Goal: Information Seeking & Learning: Understand process/instructions

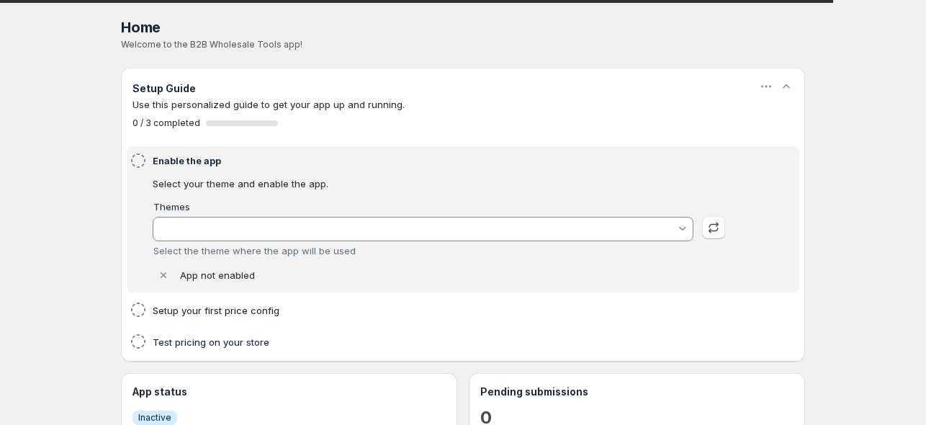
type input "Savor"
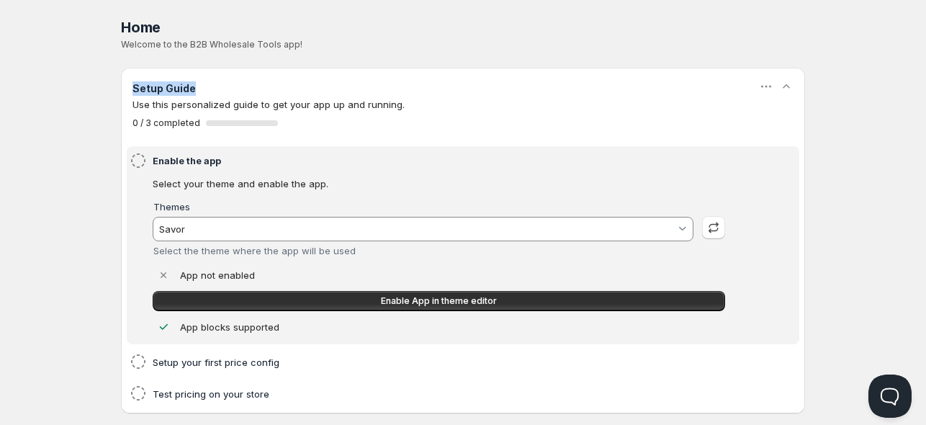
drag, startPoint x: 199, startPoint y: 84, endPoint x: 135, endPoint y: 96, distance: 64.4
click at [135, 96] on div "Setup Guide" at bounding box center [463, 88] width 661 height 18
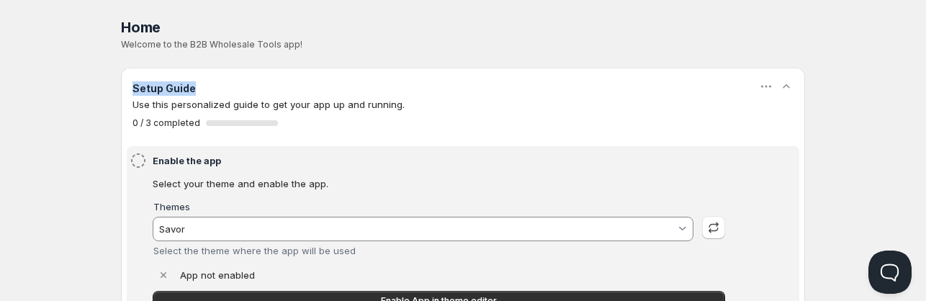
click at [229, 86] on div "Setup Guide" at bounding box center [463, 88] width 661 height 18
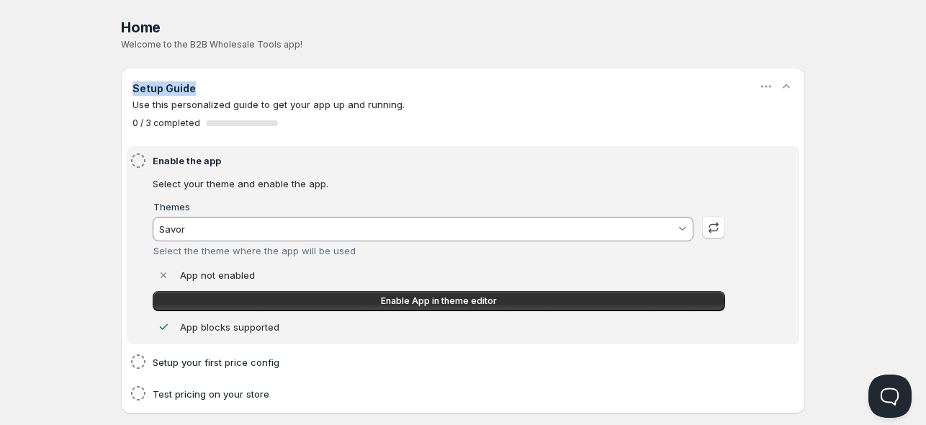
drag, startPoint x: 197, startPoint y: 82, endPoint x: 132, endPoint y: 86, distance: 64.9
click at [133, 86] on div "Setup Guide" at bounding box center [463, 88] width 661 height 18
copy h3 "Setup Guide"
click at [75, 99] on div "Home Pricing Price lists Forms Submissions Settings Features Plans Home. This p…" at bounding box center [463, 334] width 926 height 668
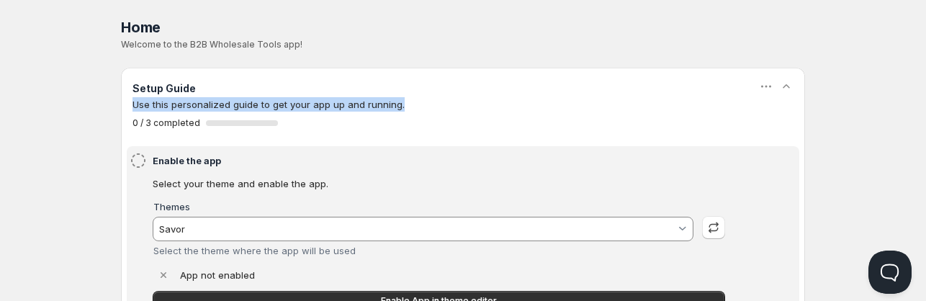
drag, startPoint x: 400, startPoint y: 103, endPoint x: 130, endPoint y: 106, distance: 270.8
click at [130, 106] on div "Setup Guide Use this personalized guide to get your app up and running. 0 / 3 c…" at bounding box center [463, 104] width 684 height 73
click at [148, 101] on p "Use this personalized guide to get your app up and running." at bounding box center [463, 104] width 661 height 14
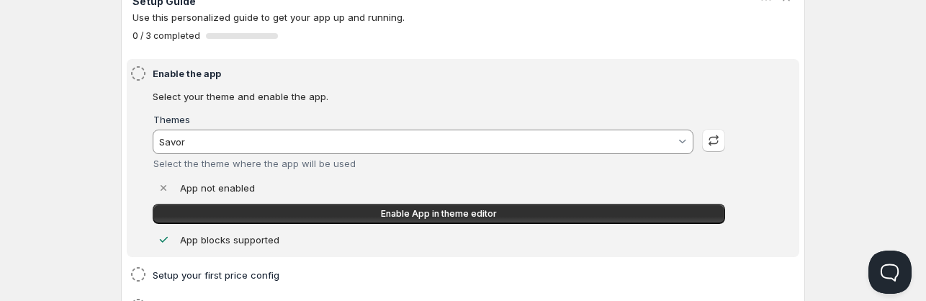
scroll to position [72, 0]
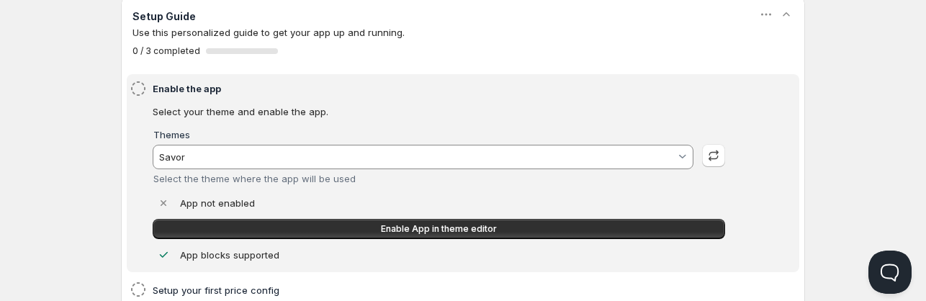
click at [257, 33] on p "Use this personalized guide to get your app up and running." at bounding box center [463, 32] width 661 height 14
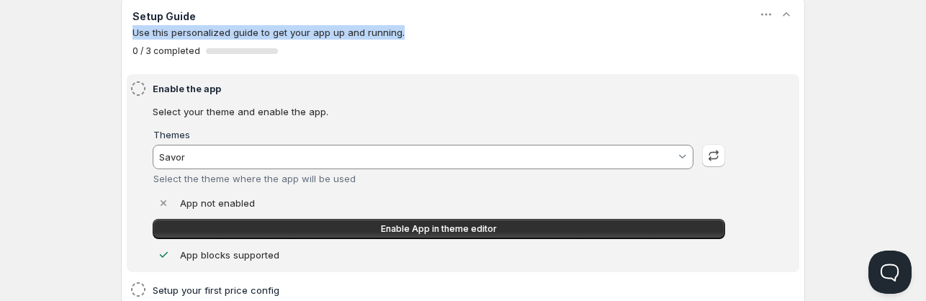
drag, startPoint x: 398, startPoint y: 31, endPoint x: 126, endPoint y: 30, distance: 271.5
click at [126, 30] on div "Setup Guide Use this personalized guide to get your app up and running. 0 / 3 c…" at bounding box center [463, 32] width 684 height 73
copy p "Use this personalized guide to get your app up and running."
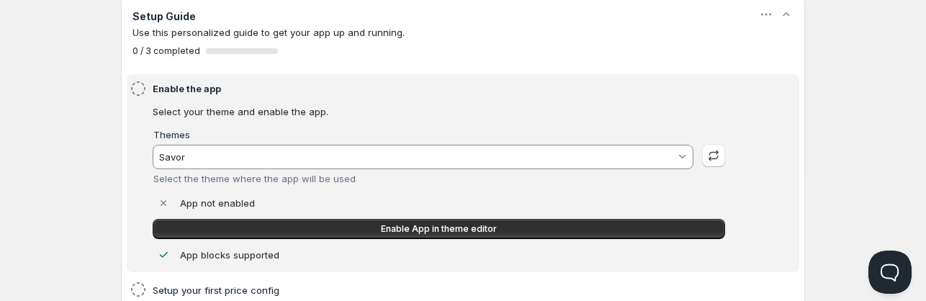
click at [300, 48] on div "0 / 3 completed 0 %" at bounding box center [463, 51] width 661 height 12
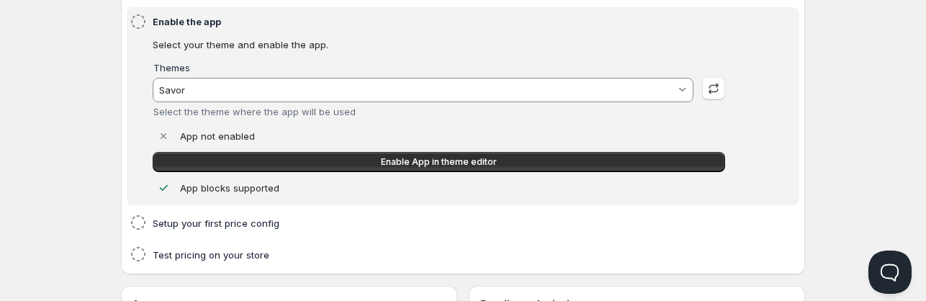
scroll to position [138, 0]
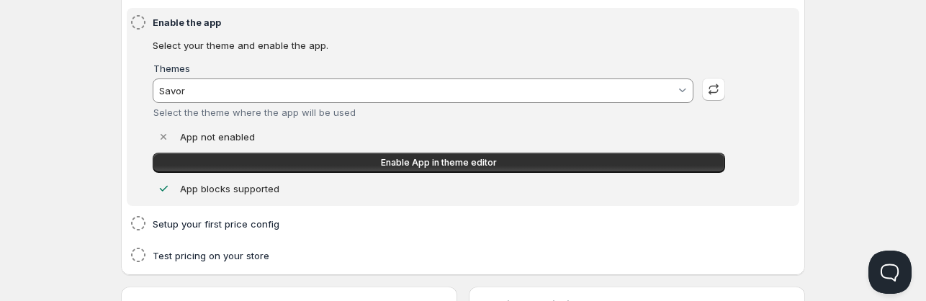
drag, startPoint x: 235, startPoint y: 297, endPoint x: 68, endPoint y: 241, distance: 175.6
click at [68, 241] on div "Home Pricing Price lists Forms Submissions Settings Features Plans Home. This p…" at bounding box center [463, 196] width 926 height 668
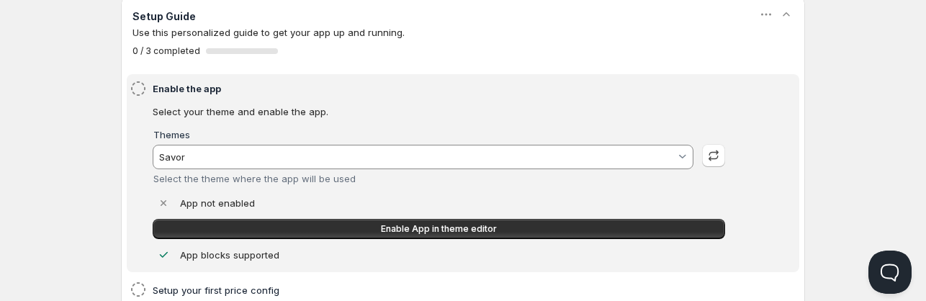
scroll to position [66, 0]
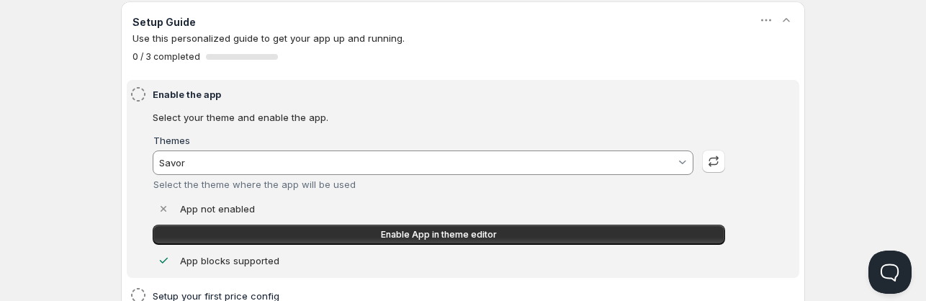
drag, startPoint x: 358, startPoint y: 300, endPoint x: 825, endPoint y: 146, distance: 491.9
click at [825, 146] on div "Home Pricing Price lists Forms Submissions Settings Features Plans Home. This p…" at bounding box center [463, 268] width 926 height 668
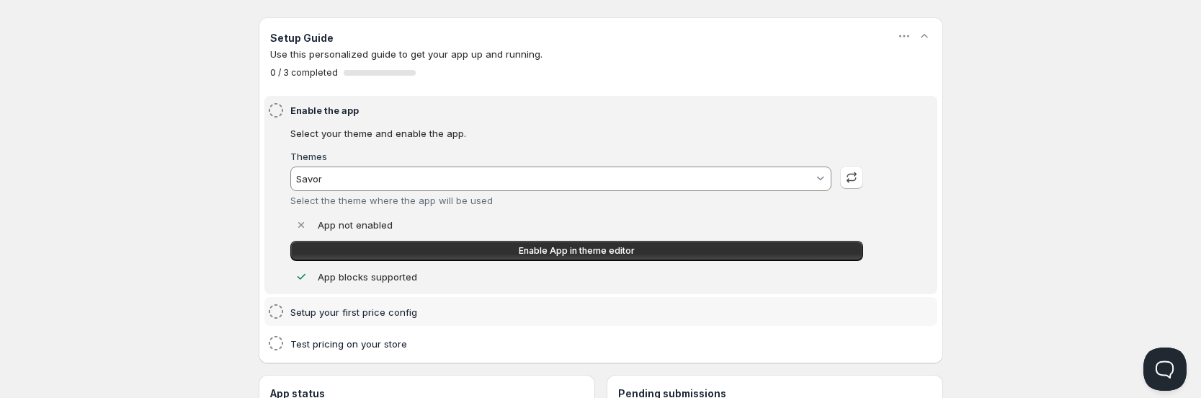
scroll to position [48, 0]
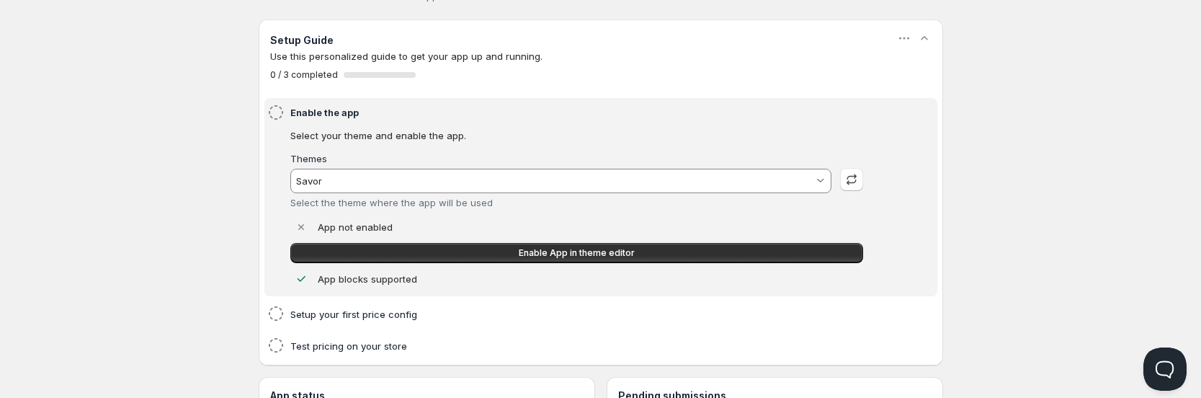
click at [279, 130] on div "Enable the app Select your theme and enable the app. Themes Savor Select the th…" at bounding box center [600, 197] width 667 height 187
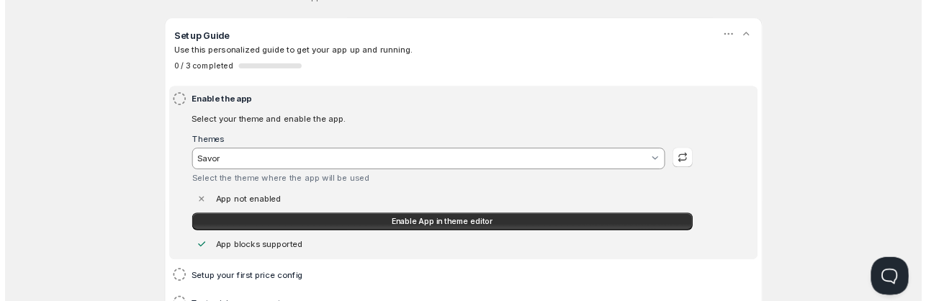
scroll to position [48, 0]
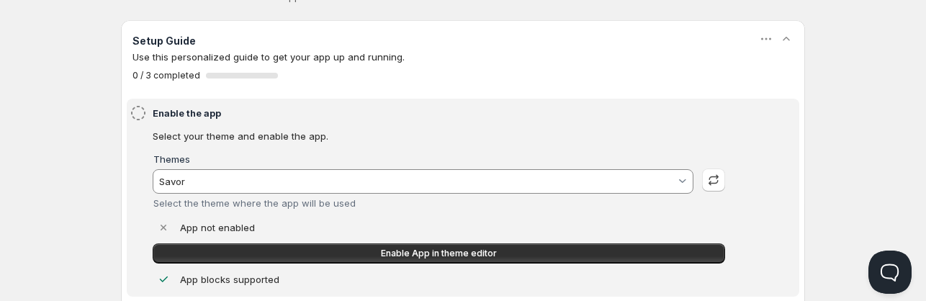
click at [45, 194] on div "Home Pricing Price lists Forms Submissions Settings Features Plans Home. This p…" at bounding box center [463, 286] width 926 height 668
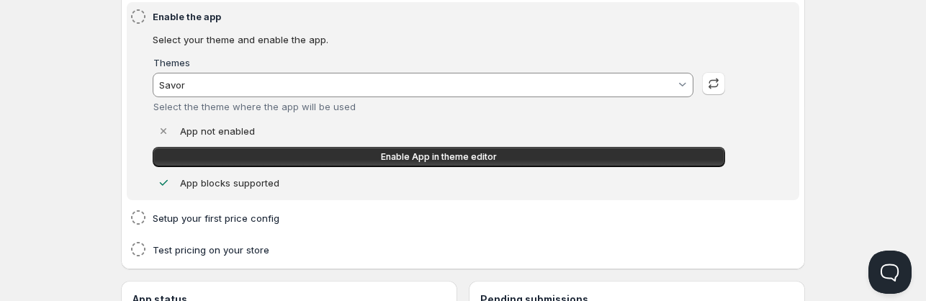
scroll to position [120, 0]
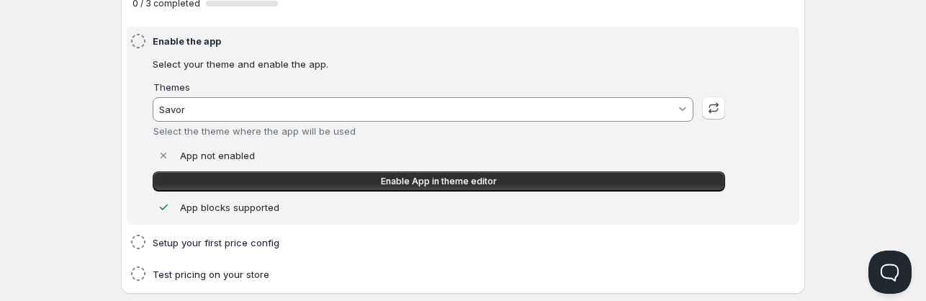
click at [194, 109] on input "Savor" at bounding box center [416, 109] width 519 height 23
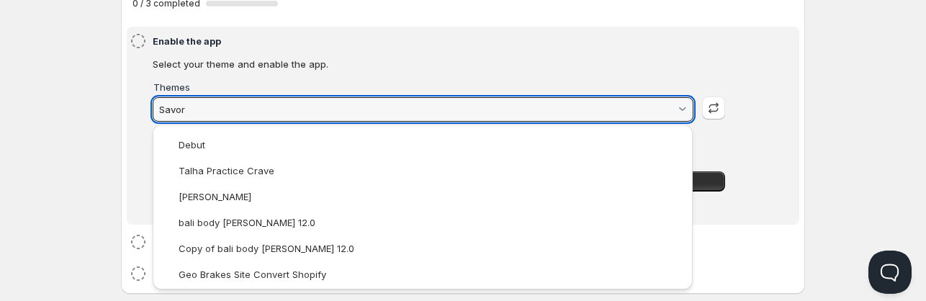
click at [197, 108] on input "Savor" at bounding box center [416, 109] width 519 height 23
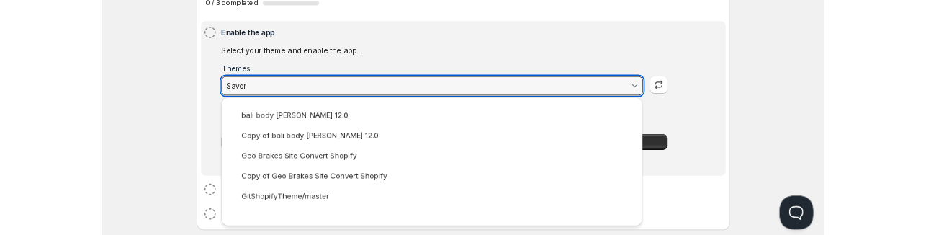
scroll to position [0, 0]
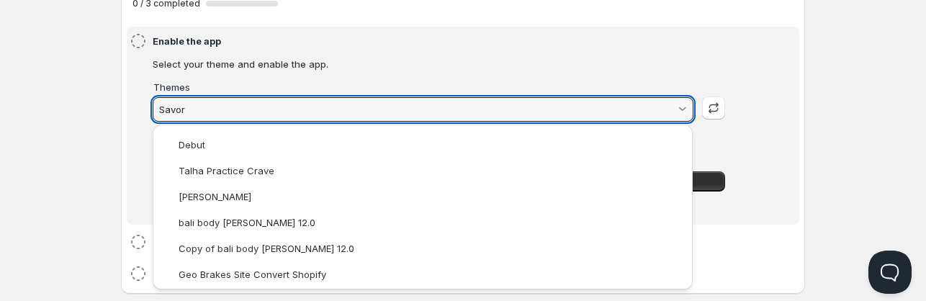
click at [712, 133] on html "Home Pricing Price lists Forms Submissions Settings Features Plans Home. This p…" at bounding box center [463, 214] width 926 height 668
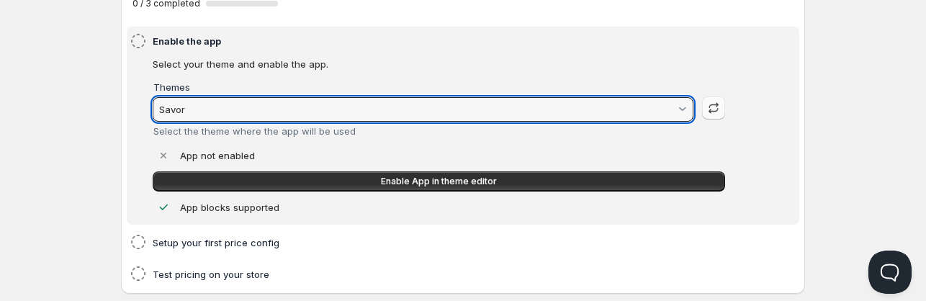
click at [713, 105] on icon "button" at bounding box center [713, 108] width 14 height 14
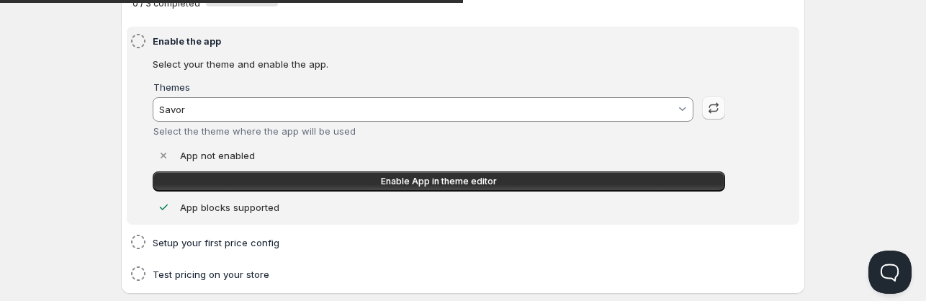
click at [713, 105] on icon "button" at bounding box center [713, 108] width 14 height 14
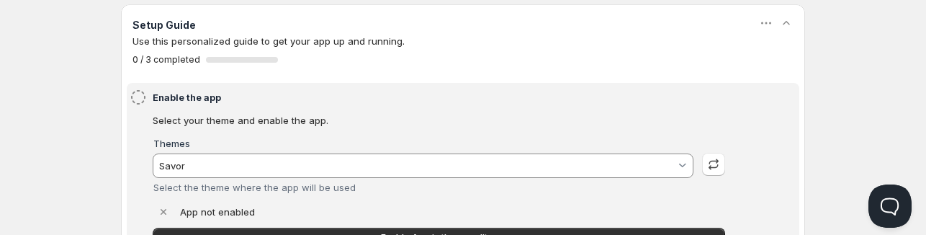
scroll to position [48, 0]
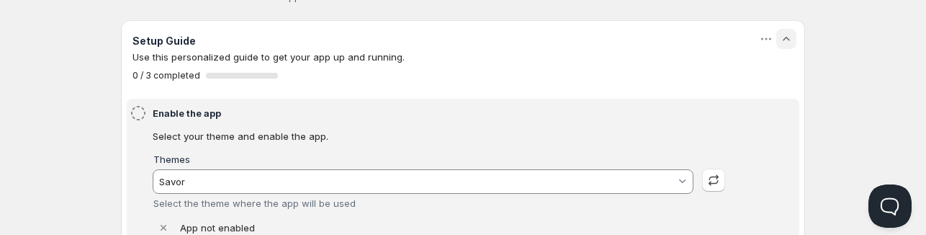
click at [782, 39] on icon "button" at bounding box center [786, 39] width 14 height 14
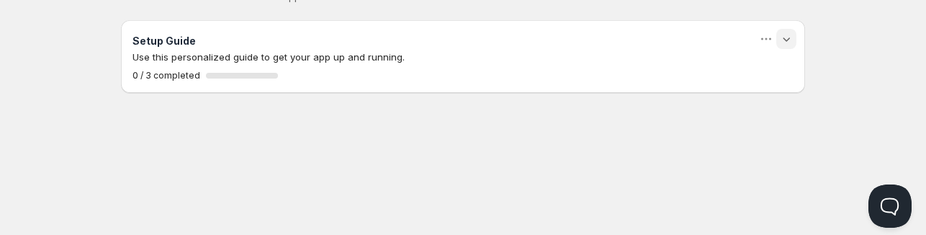
click at [782, 39] on icon "button" at bounding box center [786, 39] width 14 height 14
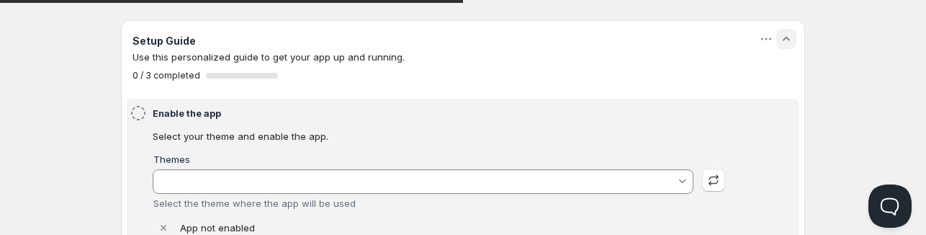
type input "Savor"
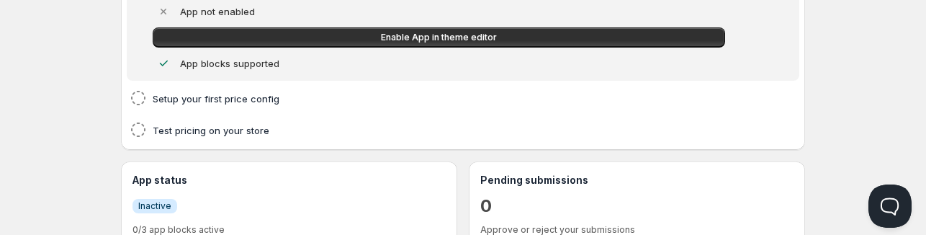
scroll to position [0, 0]
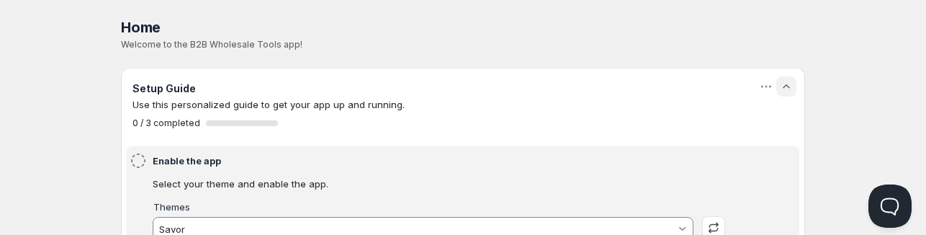
drag, startPoint x: 282, startPoint y: 233, endPoint x: 184, endPoint y: 178, distance: 111.6
click at [184, 178] on p "Select your theme and enable the app." at bounding box center [439, 183] width 573 height 14
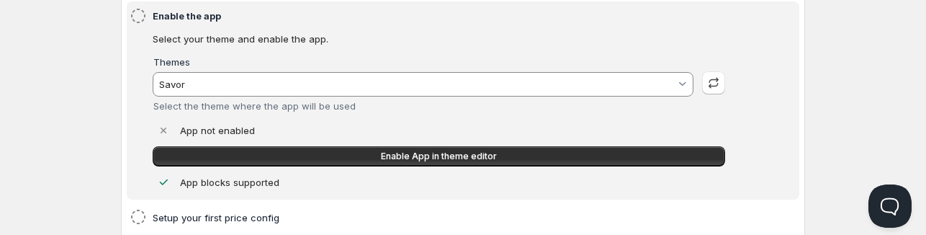
scroll to position [217, 0]
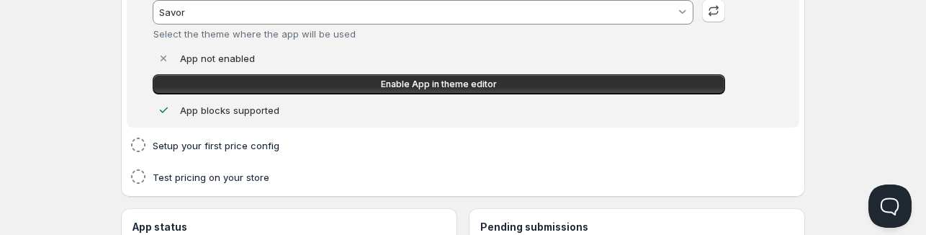
click at [81, 169] on div "Home Pricing Price lists Forms Submissions Settings Features Plans Home. This p…" at bounding box center [463, 117] width 926 height 668
click at [140, 150] on icon at bounding box center [138, 144] width 17 height 17
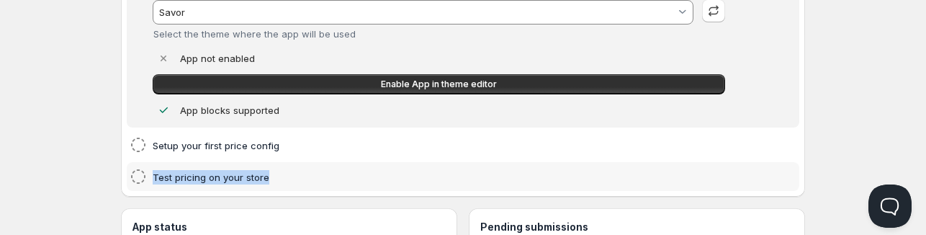
drag, startPoint x: 270, startPoint y: 174, endPoint x: 153, endPoint y: 171, distance: 117.4
click at [153, 171] on h4 "Test pricing on your store" at bounding box center [441, 177] width 577 height 14
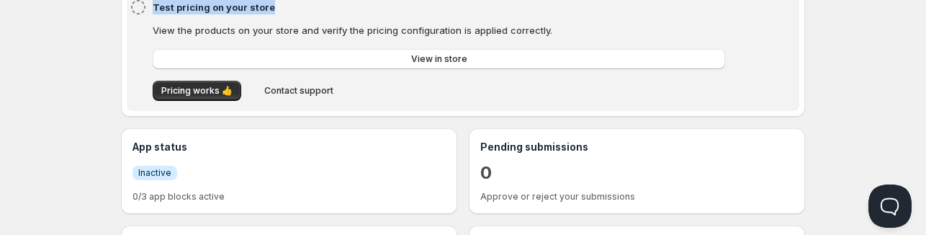
copy h4 "Test pricing on your store"
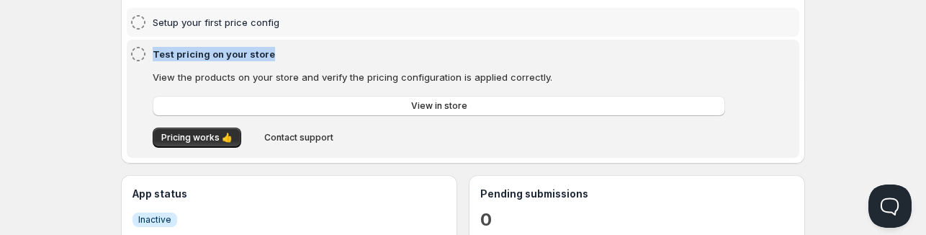
scroll to position [145, 0]
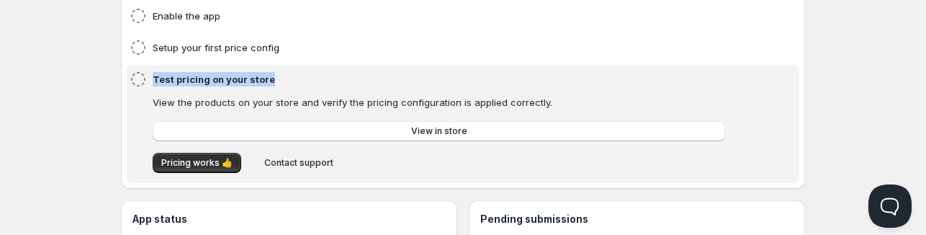
click at [286, 74] on h4 "Test pricing on your store" at bounding box center [441, 79] width 577 height 14
click at [227, 50] on h4 "Setup your first price config" at bounding box center [441, 47] width 577 height 14
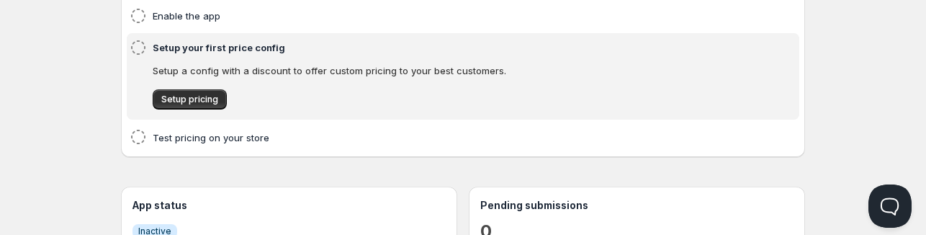
click at [207, 49] on h4 "Setup your first price config" at bounding box center [441, 47] width 577 height 14
click at [163, 140] on h4 "Test pricing on your store" at bounding box center [441, 137] width 577 height 14
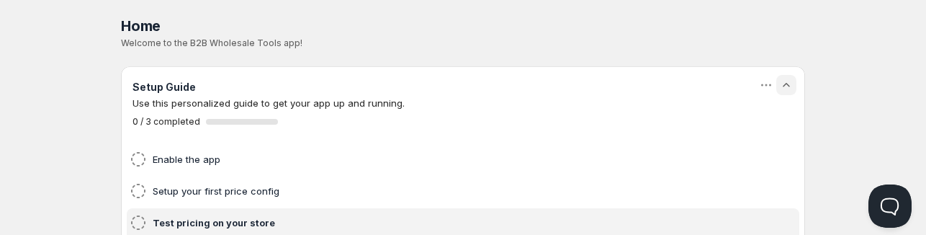
scroll to position [1, 0]
click at [787, 79] on icon "button" at bounding box center [786, 85] width 14 height 14
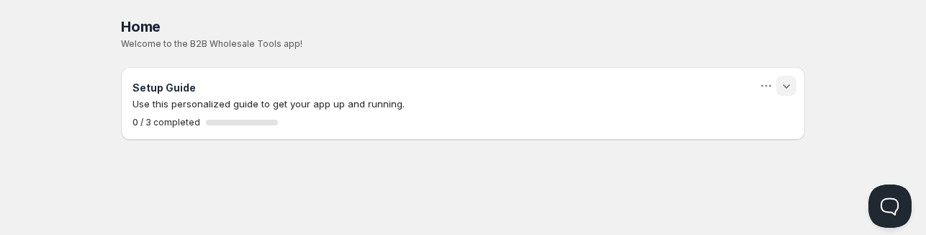
click at [787, 79] on icon "button" at bounding box center [786, 85] width 14 height 14
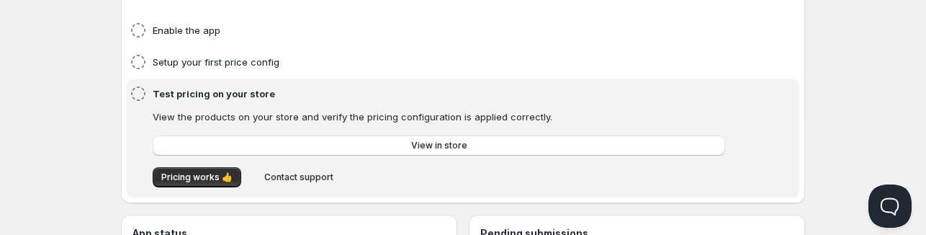
scroll to position [73, 0]
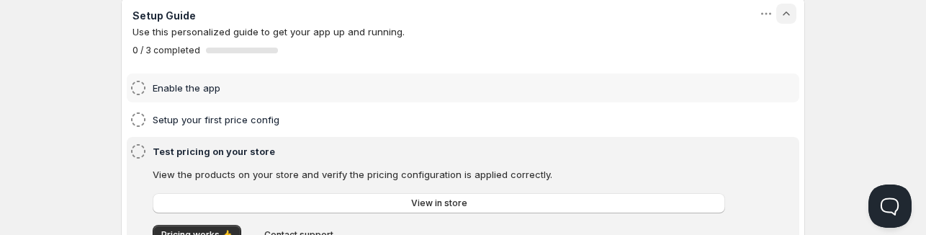
click at [192, 89] on h4 "Enable the app" at bounding box center [441, 88] width 577 height 14
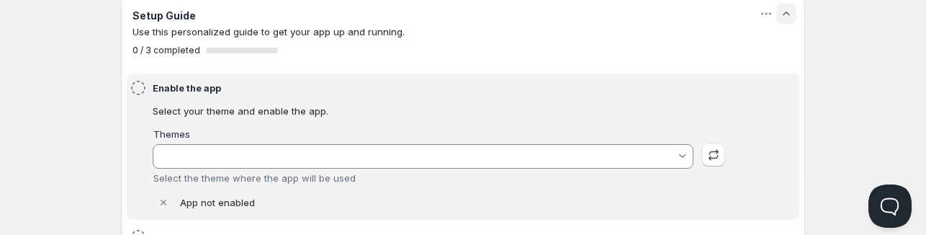
type input "Savor"
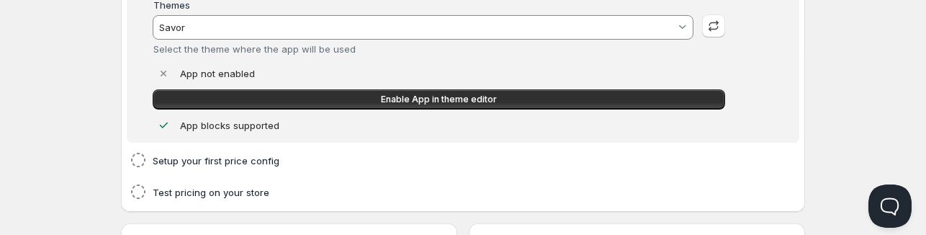
scroll to position [217, 0]
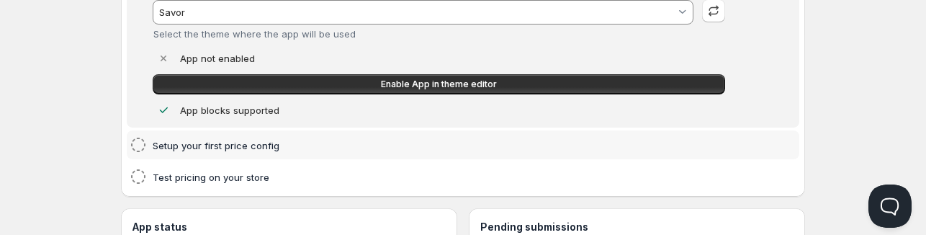
click at [196, 143] on h4 "Setup your first price config" at bounding box center [441, 145] width 577 height 14
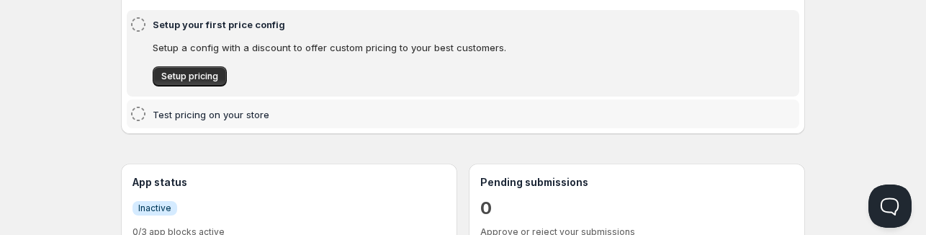
scroll to position [145, 0]
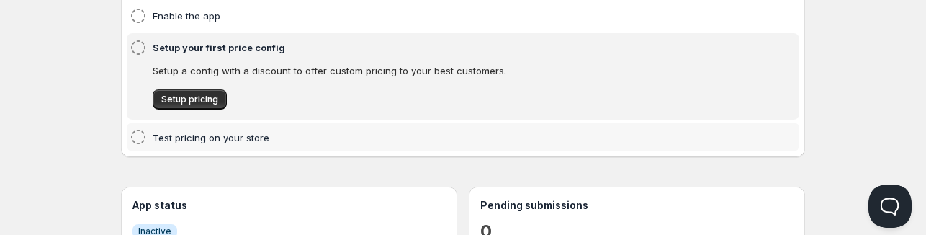
click at [219, 138] on h4 "Test pricing on your store" at bounding box center [441, 137] width 577 height 14
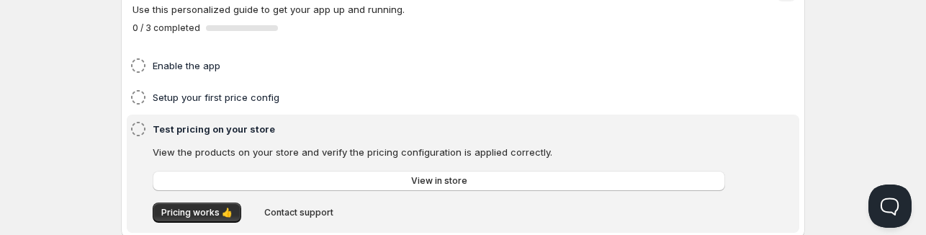
scroll to position [73, 0]
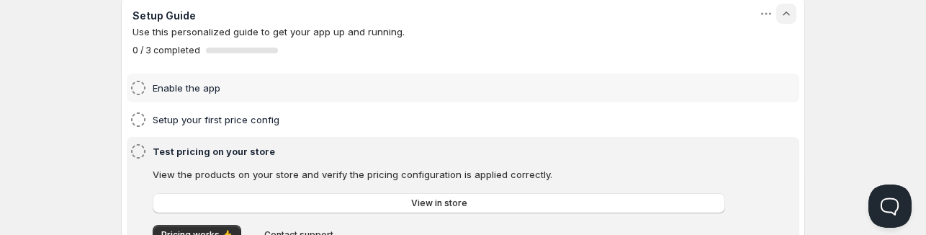
click at [207, 91] on h4 "Enable the app" at bounding box center [441, 88] width 577 height 14
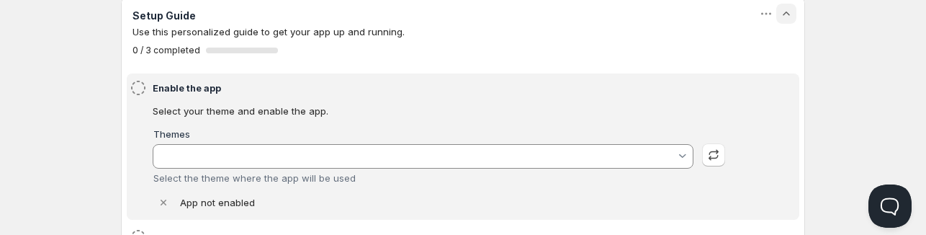
type input "Savor"
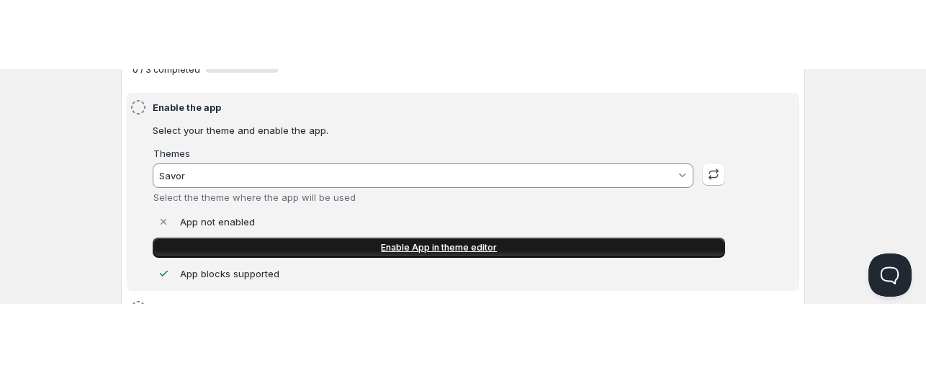
scroll to position [145, 0]
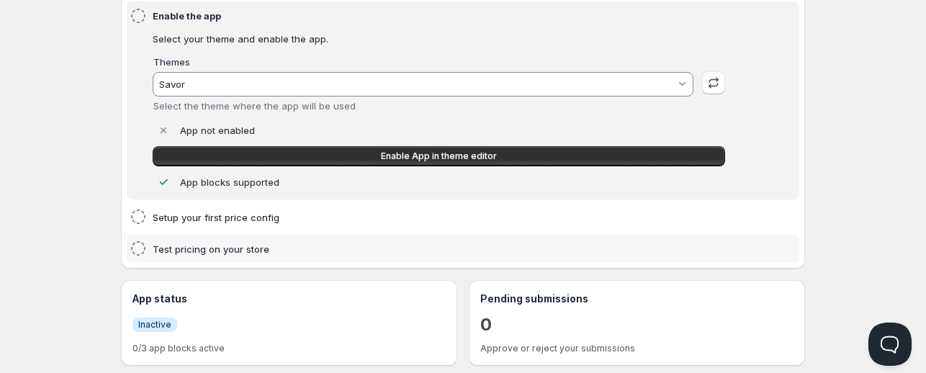
click at [160, 248] on h4 "Test pricing on your store" at bounding box center [441, 249] width 577 height 14
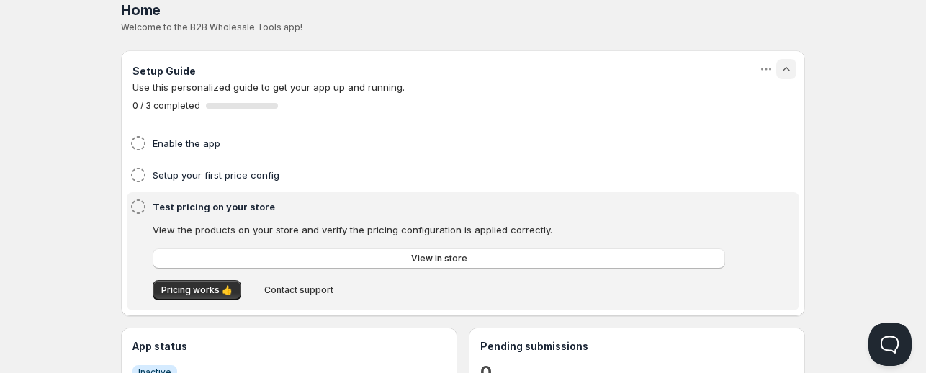
scroll to position [1, 0]
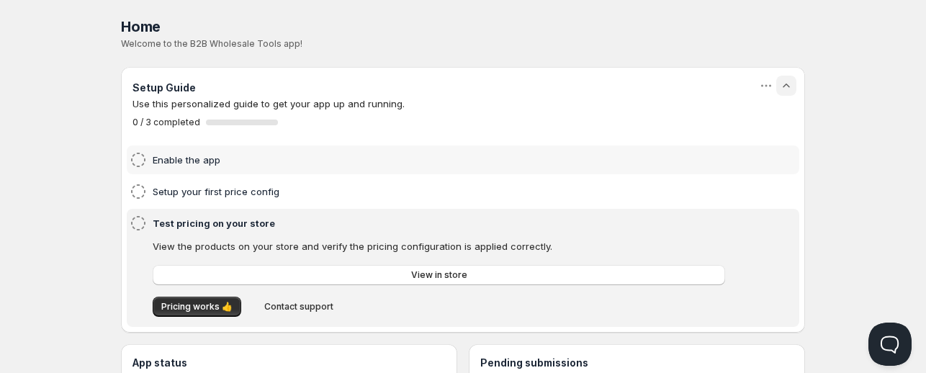
click at [208, 156] on h4 "Enable the app" at bounding box center [441, 160] width 577 height 14
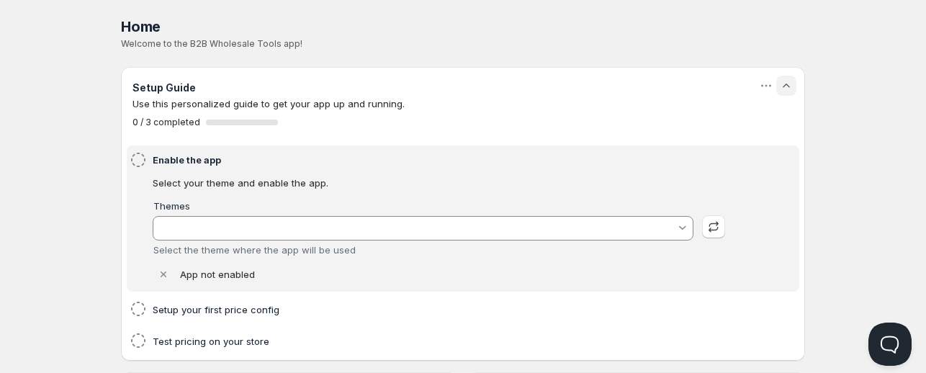
type input "Savor"
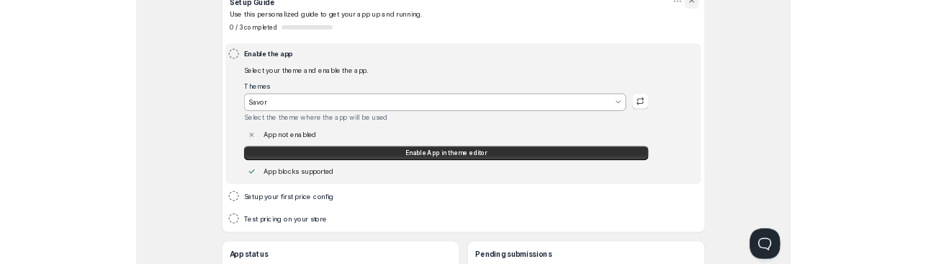
scroll to position [73, 0]
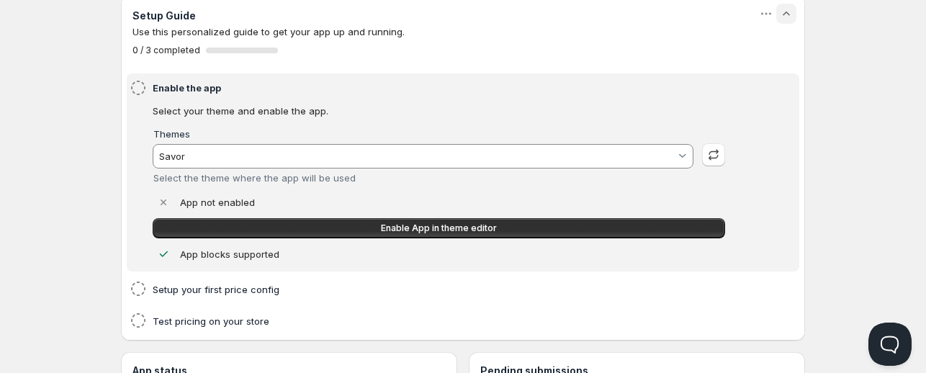
click at [204, 83] on h4 "Enable the app" at bounding box center [441, 88] width 577 height 14
click at [243, 89] on h4 "Enable the app" at bounding box center [441, 88] width 577 height 14
click at [169, 87] on h4 "Enable the app" at bounding box center [441, 88] width 577 height 14
click at [142, 86] on icon at bounding box center [138, 87] width 17 height 17
click at [199, 287] on h4 "Setup your first price config" at bounding box center [441, 289] width 577 height 14
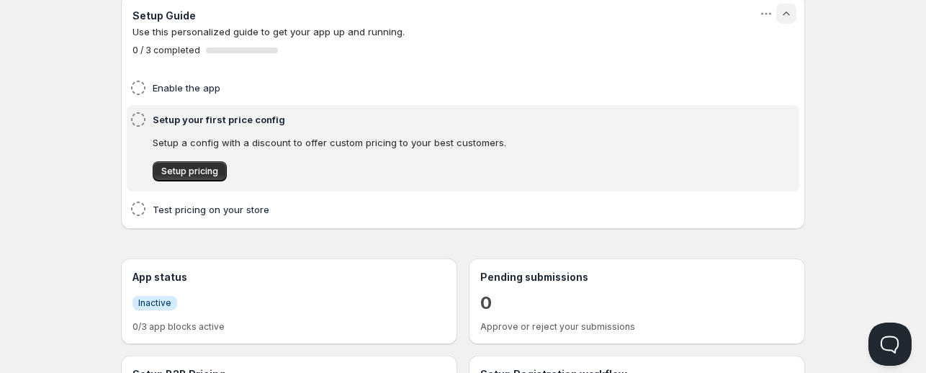
click at [786, 19] on icon "button" at bounding box center [786, 13] width 14 height 14
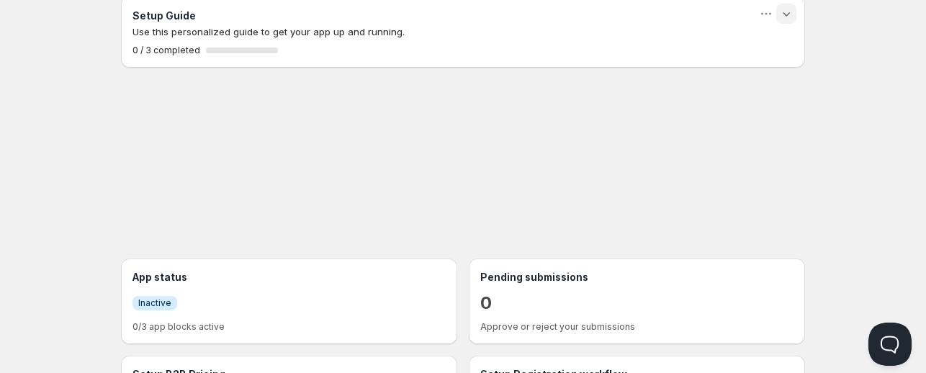
click at [785, 18] on icon "button" at bounding box center [786, 13] width 14 height 14
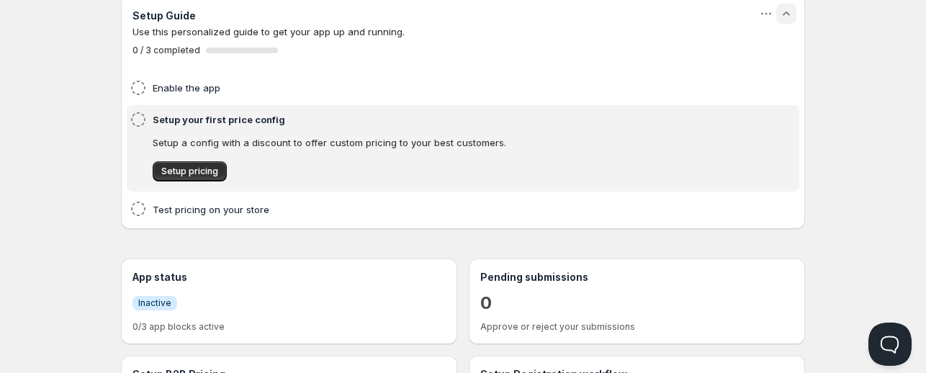
click at [758, 4] on span "Online" at bounding box center [462, 10] width 917 height 20
click at [762, 8] on icon "button" at bounding box center [766, 13] width 14 height 14
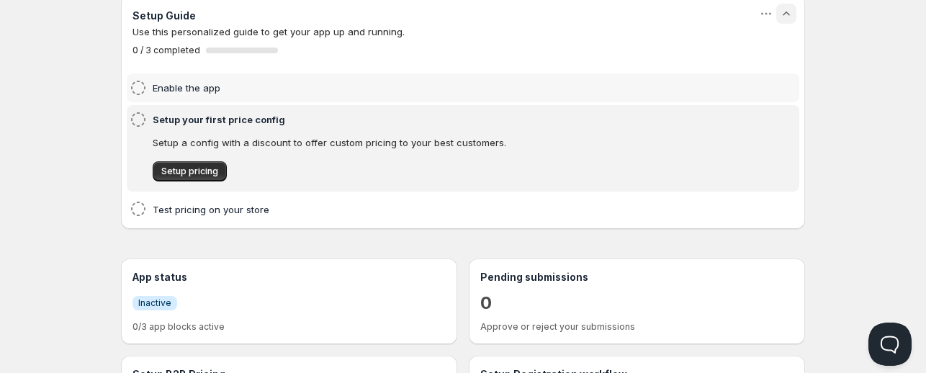
click at [189, 93] on h4 "Enable the app" at bounding box center [441, 88] width 577 height 14
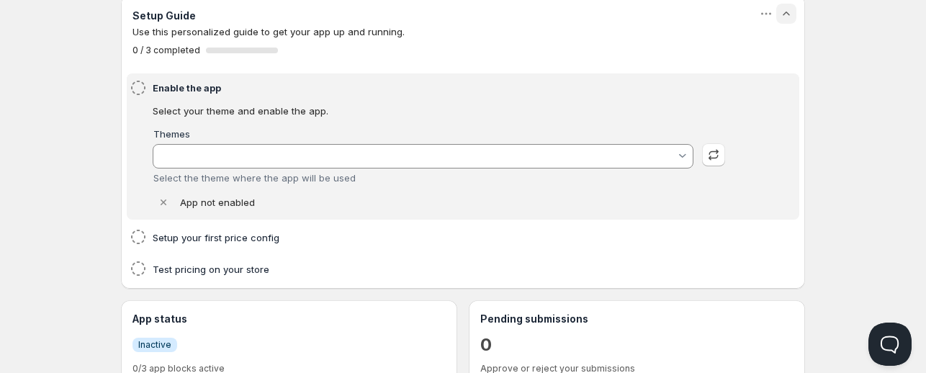
type input "Savor"
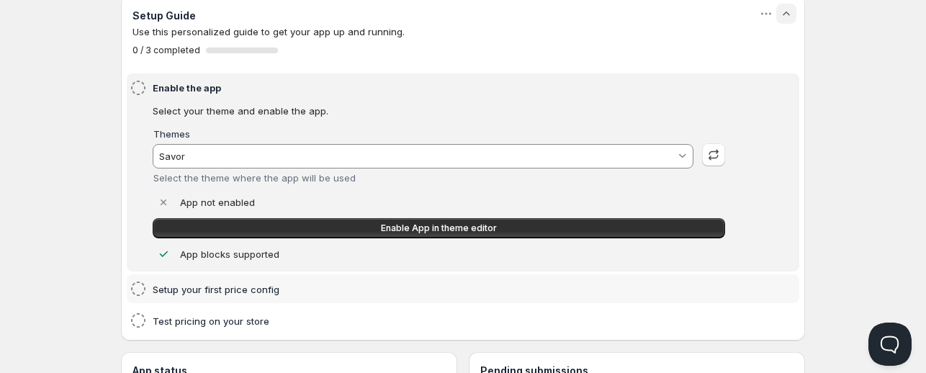
click at [234, 287] on h4 "Setup your first price config" at bounding box center [441, 289] width 577 height 14
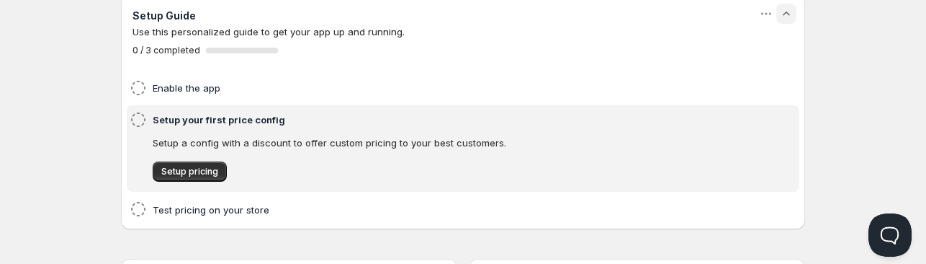
click at [189, 119] on h4 "Setup your first price config" at bounding box center [441, 119] width 577 height 14
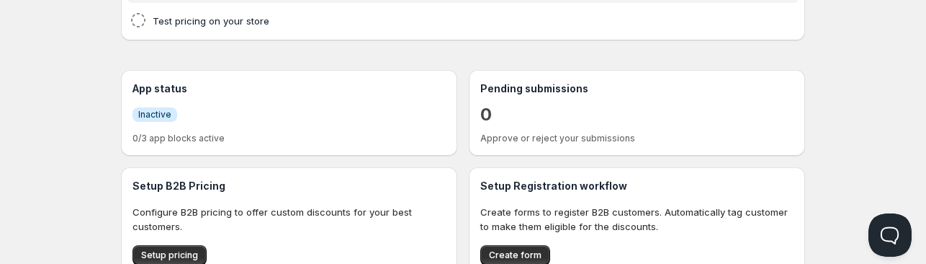
scroll to position [238, 0]
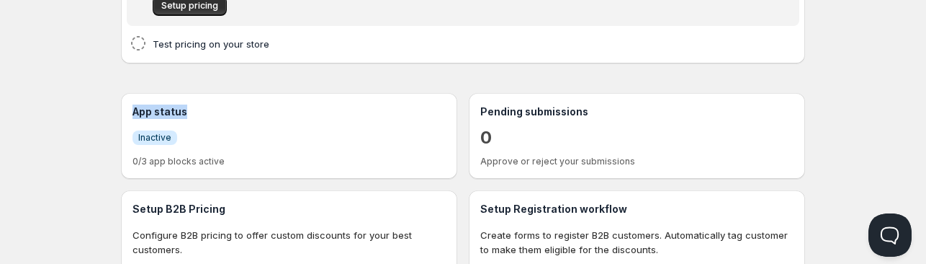
drag, startPoint x: 130, startPoint y: 110, endPoint x: 237, endPoint y: 118, distance: 107.6
click at [237, 118] on div "App status Info Inactive 0/3 app blocks active" at bounding box center [289, 136] width 336 height 86
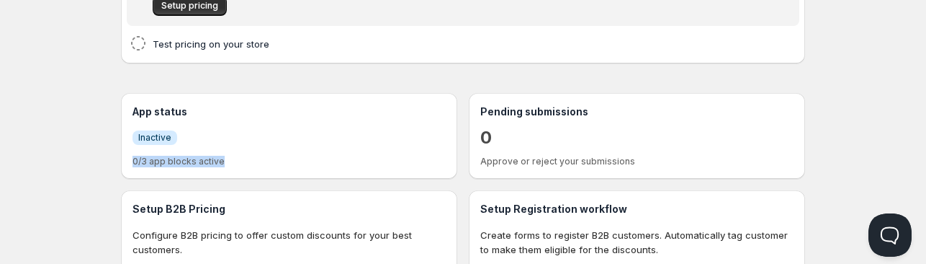
drag, startPoint x: 126, startPoint y: 160, endPoint x: 266, endPoint y: 172, distance: 140.2
click at [265, 172] on div "App status Info Inactive 0/3 app blocks active" at bounding box center [289, 136] width 336 height 86
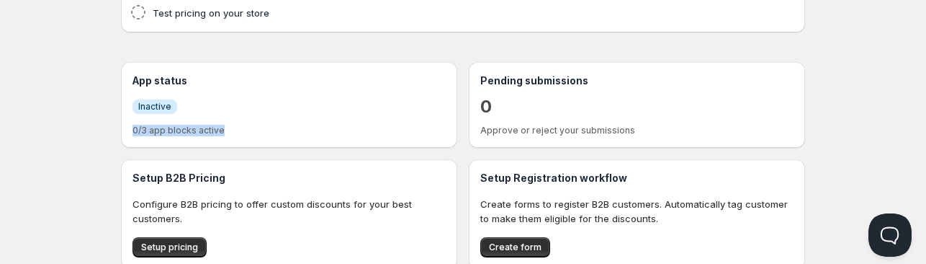
scroll to position [288, 0]
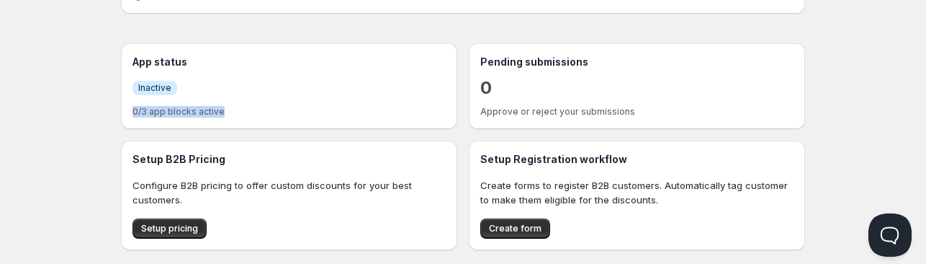
drag, startPoint x: 20, startPoint y: 103, endPoint x: 16, endPoint y: 88, distance: 15.7
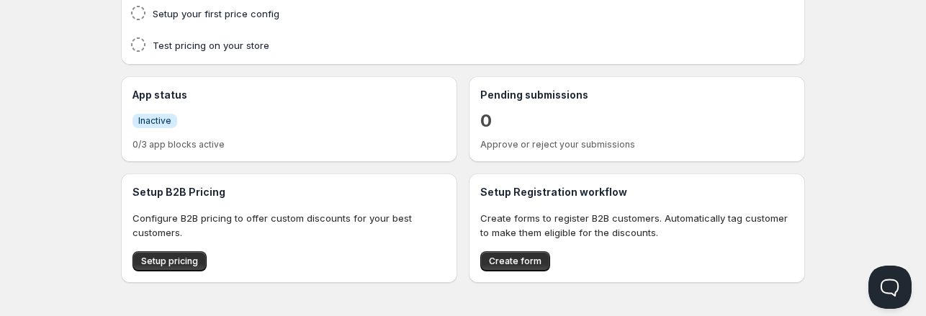
scroll to position [351, 0]
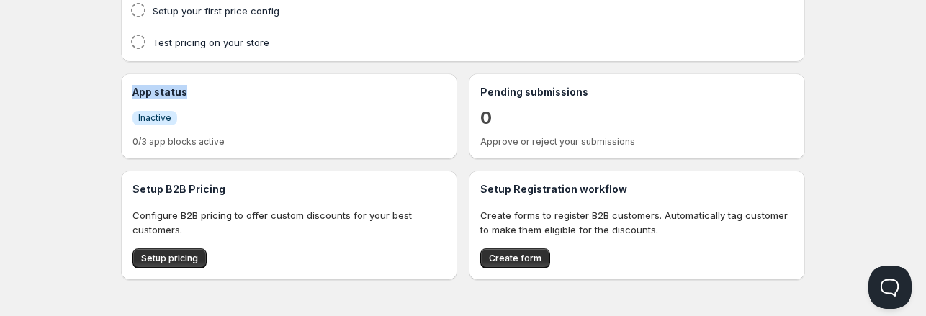
drag, startPoint x: 190, startPoint y: 90, endPoint x: 129, endPoint y: 88, distance: 61.3
click at [129, 88] on div "App status Info Inactive 0/3 app blocks active" at bounding box center [289, 116] width 336 height 86
copy h3 "App status"
click at [179, 117] on div "Info Inactive" at bounding box center [289, 117] width 313 height 25
drag, startPoint x: 179, startPoint y: 117, endPoint x: 241, endPoint y: 97, distance: 65.1
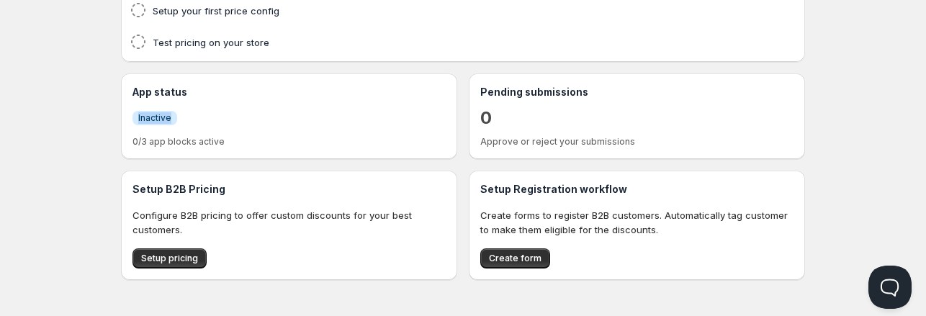
click at [241, 97] on div "App status Info Inactive 0/3 app blocks active" at bounding box center [289, 116] width 313 height 63
click at [241, 97] on h3 "App status" at bounding box center [289, 92] width 313 height 14
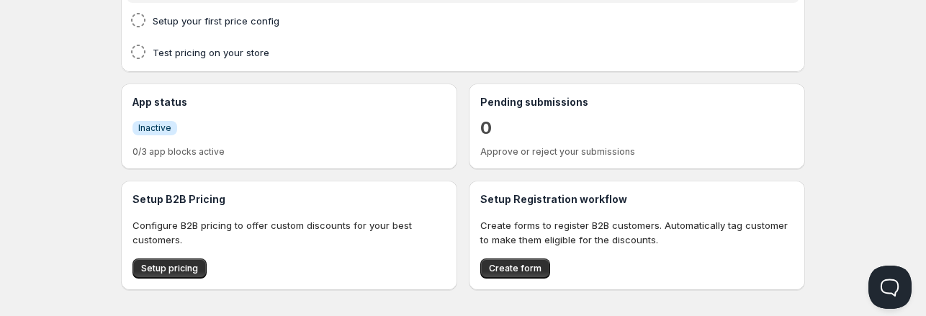
scroll to position [334, 0]
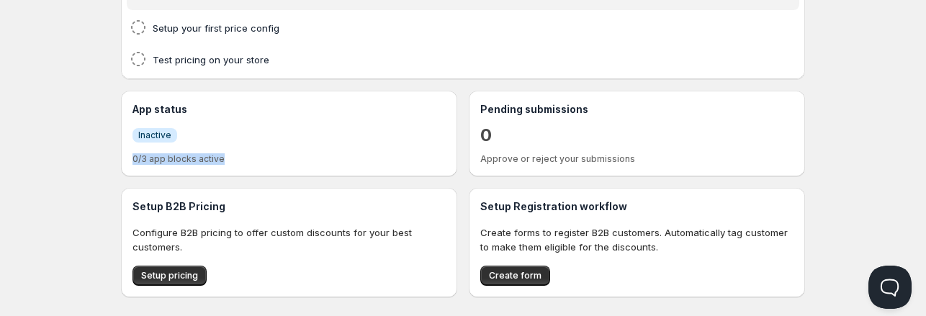
drag, startPoint x: 230, startPoint y: 158, endPoint x: 130, endPoint y: 158, distance: 100.1
click at [130, 158] on div "App status Info Inactive 0/3 app blocks active" at bounding box center [289, 134] width 336 height 86
copy p "0/3 app blocks active"
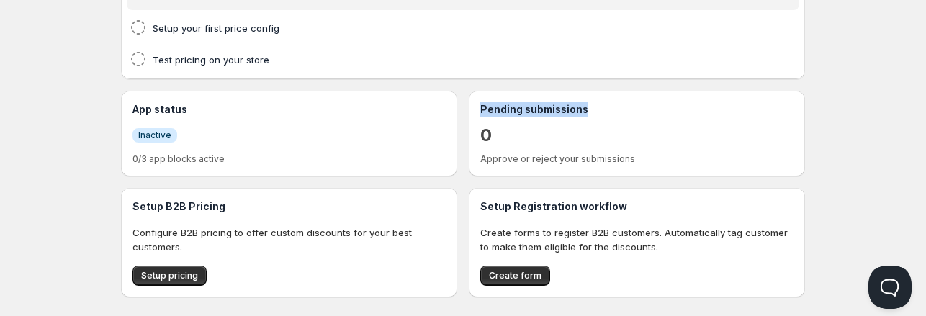
drag, startPoint x: 585, startPoint y: 107, endPoint x: 473, endPoint y: 103, distance: 112.4
click at [473, 103] on div "Pending submissions 0 Approve or reject your submissions" at bounding box center [637, 134] width 336 height 86
copy h3 "Pending submissions"
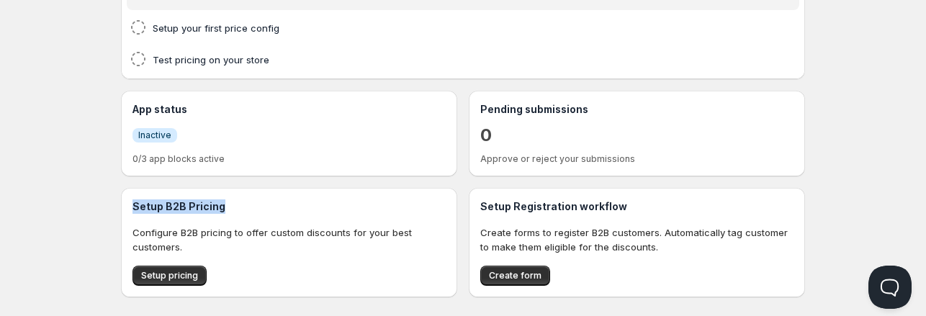
drag, startPoint x: 222, startPoint y: 205, endPoint x: 127, endPoint y: 208, distance: 94.4
click at [127, 208] on div "Setup B2B Pricing Configure B2B pricing to offer custom discounts for your best…" at bounding box center [289, 242] width 336 height 109
copy h3 "Setup B2B Pricing"
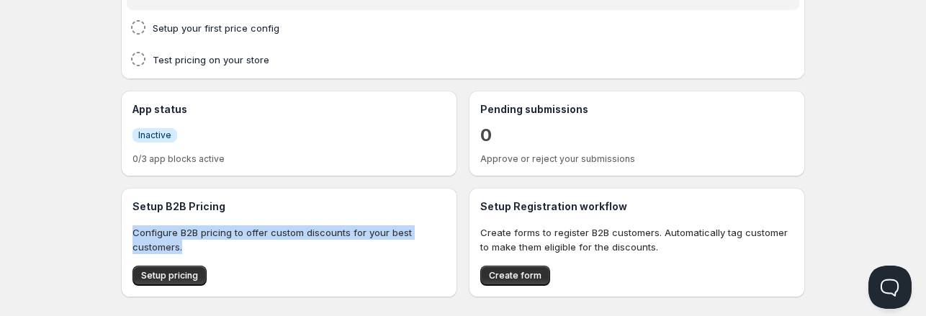
drag, startPoint x: 176, startPoint y: 243, endPoint x: 127, endPoint y: 227, distance: 50.8
click at [127, 227] on div "Setup B2B Pricing Configure B2B pricing to offer custom discounts for your best…" at bounding box center [289, 242] width 336 height 109
copy p "Configure B2B pricing to offer custom discounts for your best customers."
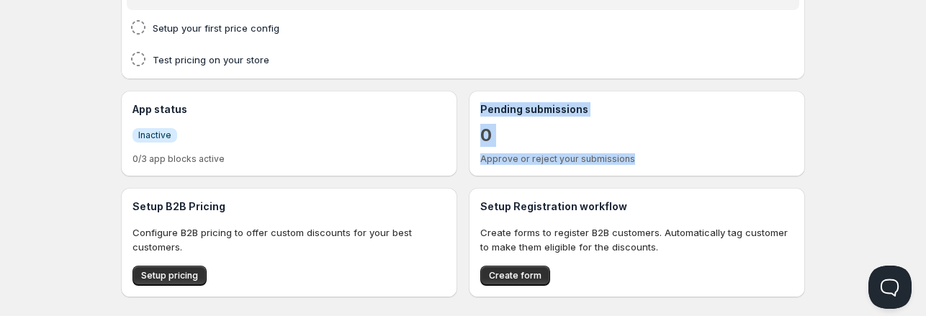
drag, startPoint x: 618, startPoint y: 160, endPoint x: 461, endPoint y: 158, distance: 157.0
click at [461, 158] on div "App status Info Inactive 0/3 app blocks active Pending submissions 0 Approve or…" at bounding box center [463, 134] width 684 height 86
click at [645, 163] on p "Approve or reject your submissions" at bounding box center [636, 159] width 313 height 12
drag, startPoint x: 645, startPoint y: 163, endPoint x: 474, endPoint y: 158, distance: 171.5
click at [474, 158] on div "Pending submissions 0 Approve or reject your submissions" at bounding box center [637, 134] width 336 height 86
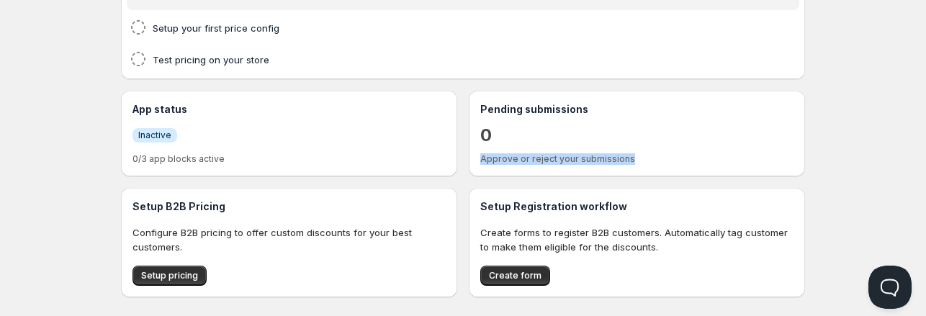
copy p "Approve or reject your submissions"
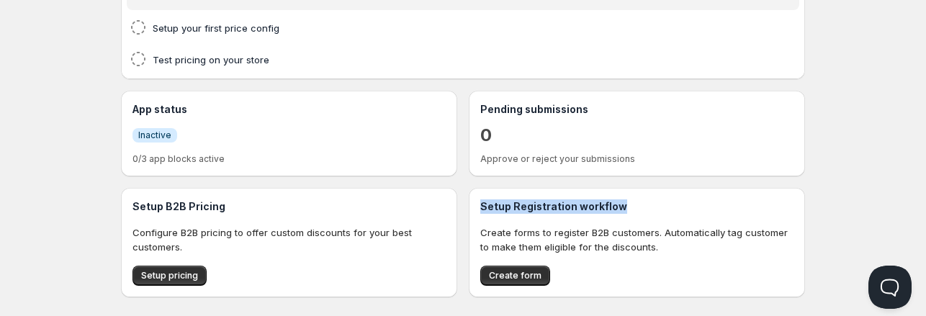
drag, startPoint x: 603, startPoint y: 203, endPoint x: 468, endPoint y: 204, distance: 134.7
click at [469, 204] on div "Setup Registration workflow Create forms to register B2B customers. Automatical…" at bounding box center [637, 242] width 336 height 109
copy h3 "Setup Registration workflow"
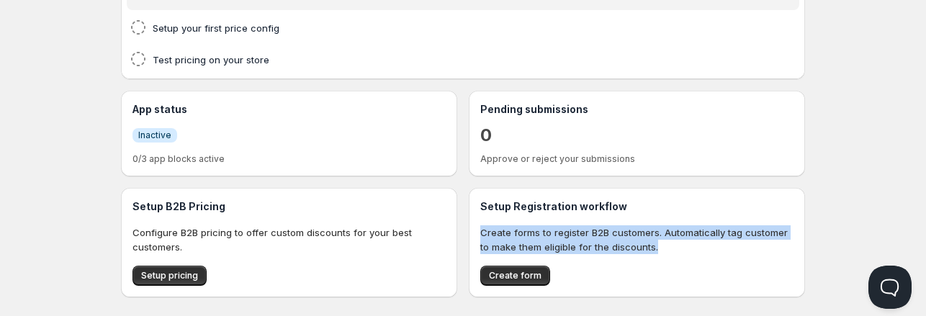
drag, startPoint x: 655, startPoint y: 248, endPoint x: 477, endPoint y: 233, distance: 179.3
click at [477, 233] on div "Setup Registration workflow Create forms to register B2B customers. Automatical…" at bounding box center [637, 242] width 336 height 109
copy p "Create forms to register B2B customers. Automatically tag customer to make them…"
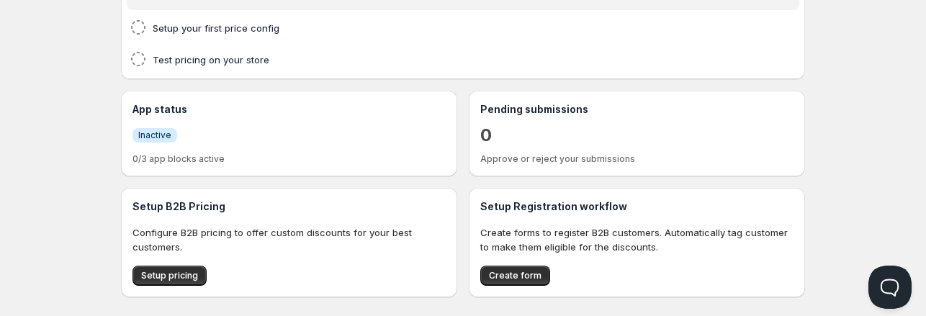
click at [370, 256] on div "Setup B2B Pricing Configure B2B pricing to offer custom discounts for your best…" at bounding box center [289, 242] width 313 height 86
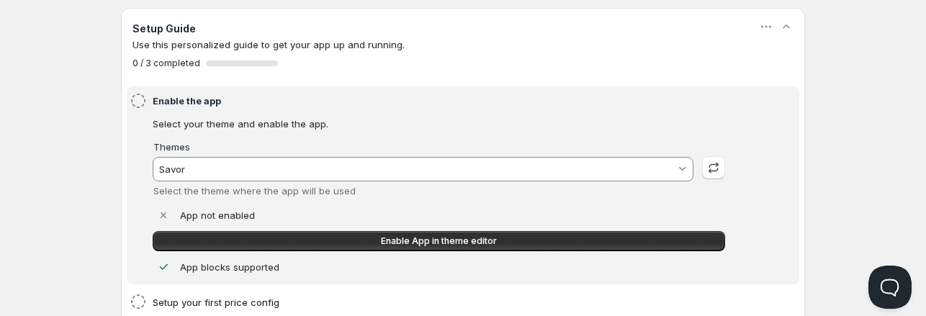
scroll to position [0, 0]
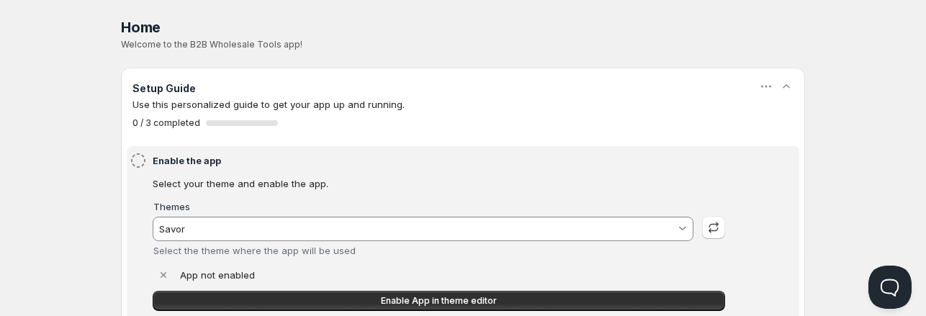
click at [162, 273] on icon at bounding box center [163, 275] width 14 height 14
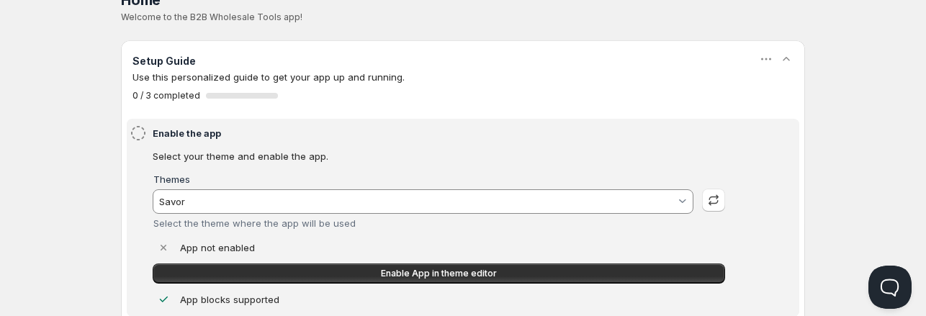
click at [171, 133] on h4 "Enable the app" at bounding box center [441, 133] width 577 height 14
click at [130, 135] on icon at bounding box center [138, 133] width 17 height 17
click at [163, 134] on h4 "Enable the app" at bounding box center [441, 133] width 577 height 14
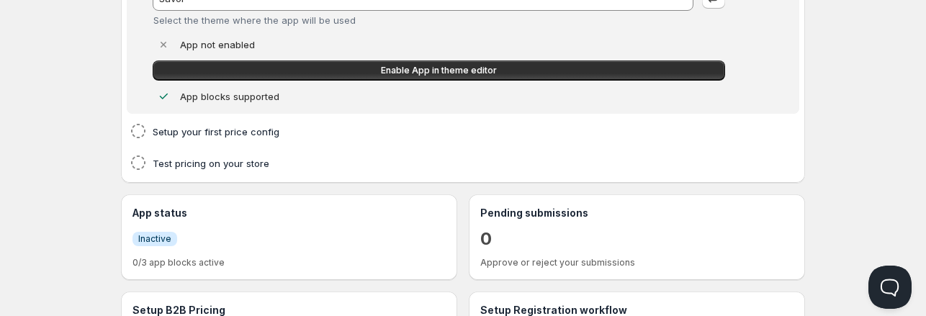
scroll to position [236, 0]
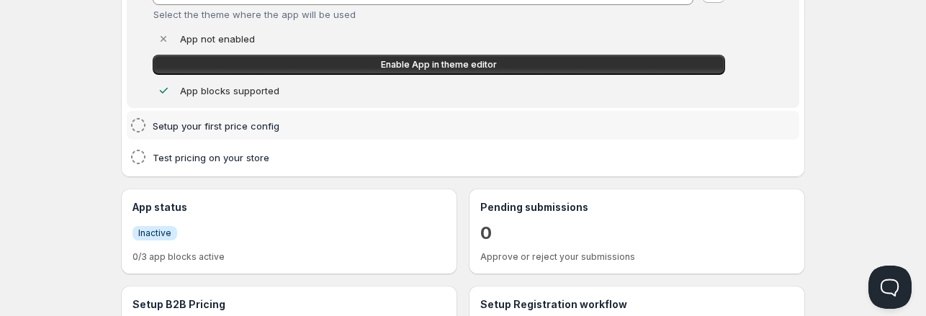
click at [181, 120] on h4 "Setup your first price config" at bounding box center [441, 126] width 577 height 14
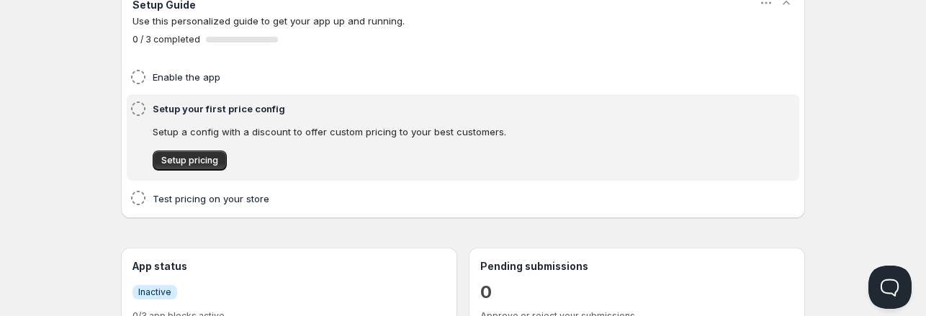
scroll to position [12, 0]
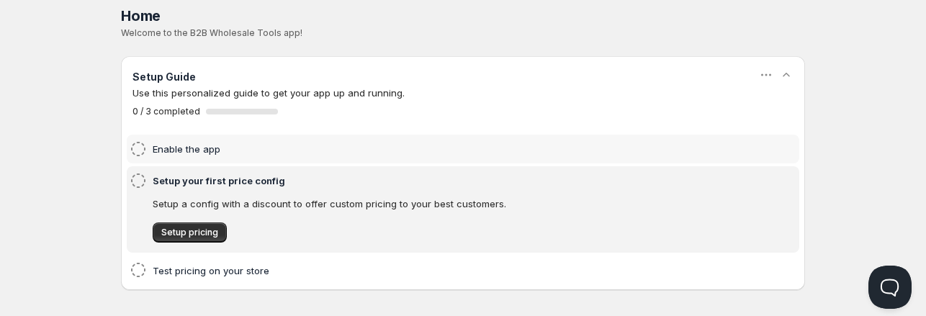
click at [181, 148] on h4 "Enable the app" at bounding box center [441, 149] width 577 height 14
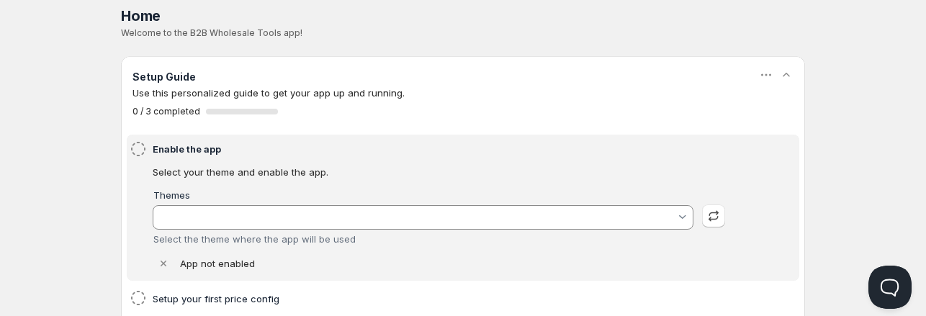
type input "Savor"
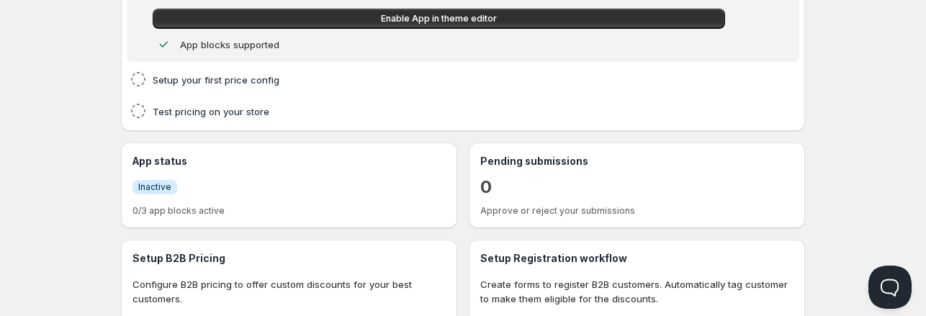
scroll to position [291, 0]
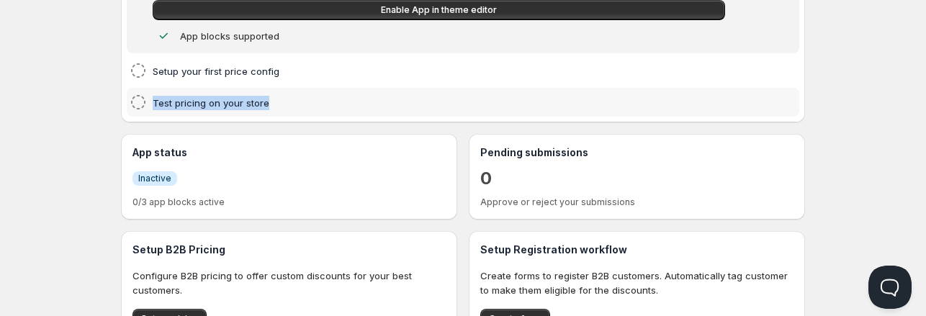
drag, startPoint x: 242, startPoint y: 103, endPoint x: 153, endPoint y: 100, distance: 89.3
click at [153, 100] on h4 "Test pricing on your store" at bounding box center [441, 103] width 577 height 14
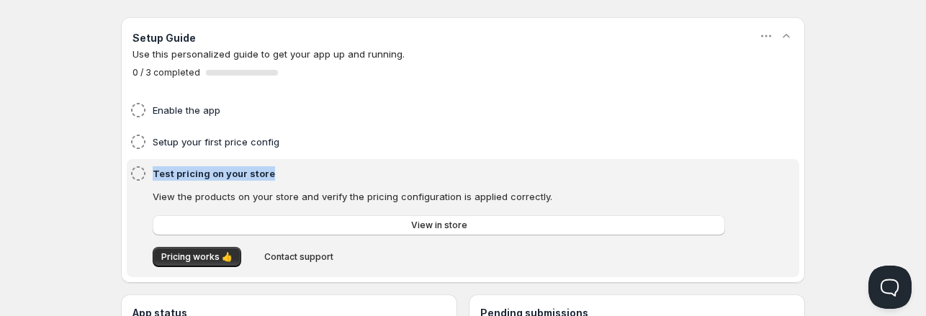
scroll to position [52, 0]
copy h4 "Test pricing on your store"
click at [180, 171] on h4 "Test pricing on your store" at bounding box center [441, 172] width 577 height 14
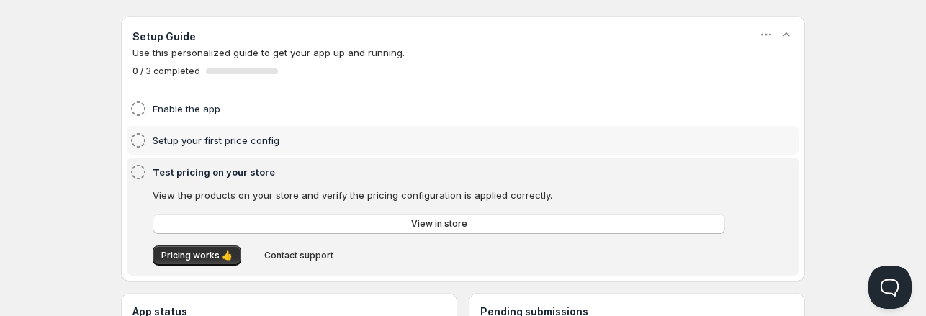
click at [148, 136] on div "Setup your first price config" at bounding box center [463, 140] width 667 height 17
click at [143, 140] on icon at bounding box center [138, 140] width 17 height 17
click at [175, 140] on h4 "Setup your first price config" at bounding box center [441, 140] width 577 height 14
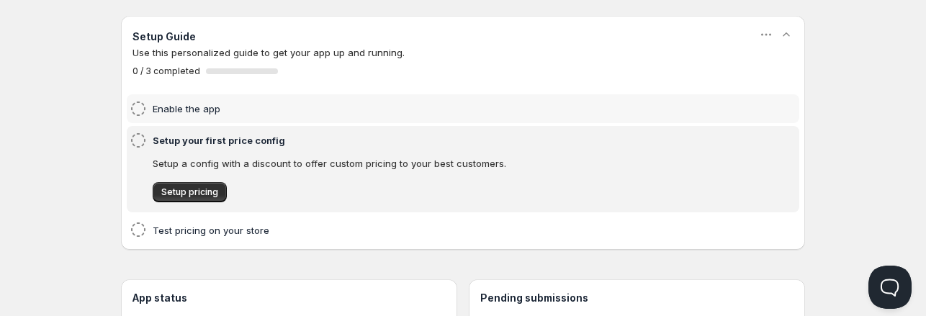
click at [199, 109] on h4 "Enable the app" at bounding box center [441, 109] width 577 height 14
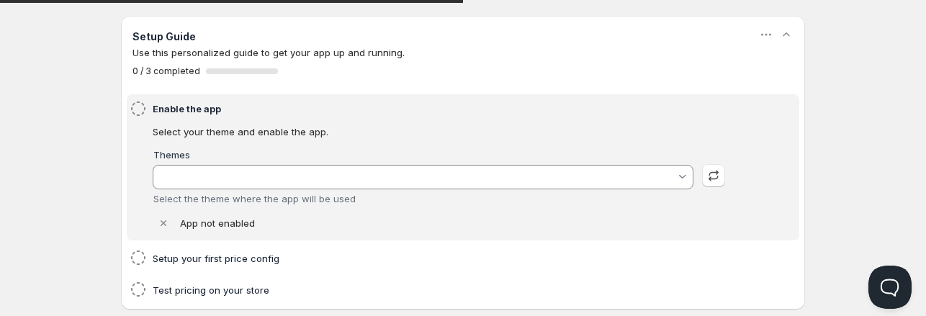
type input "Savor"
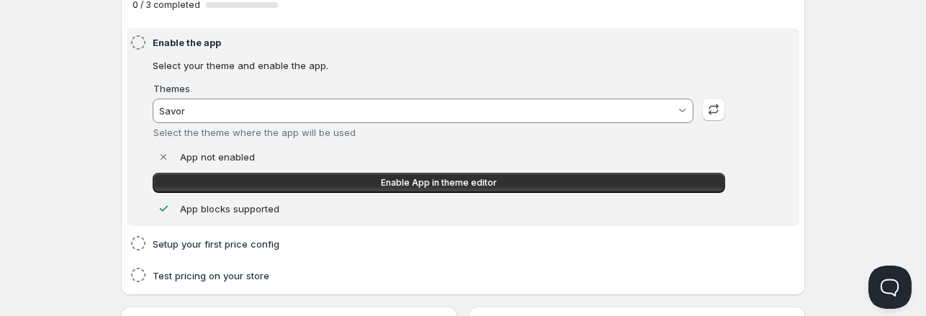
scroll to position [118, 0]
click at [203, 244] on h4 "Setup your first price config" at bounding box center [441, 244] width 577 height 14
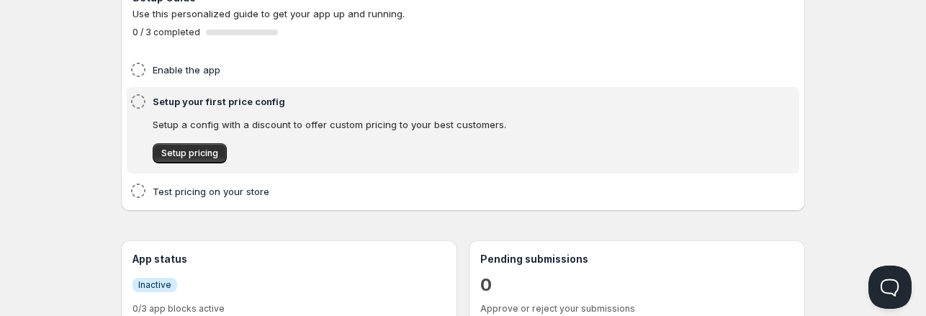
scroll to position [89, 0]
